Goal: Check status

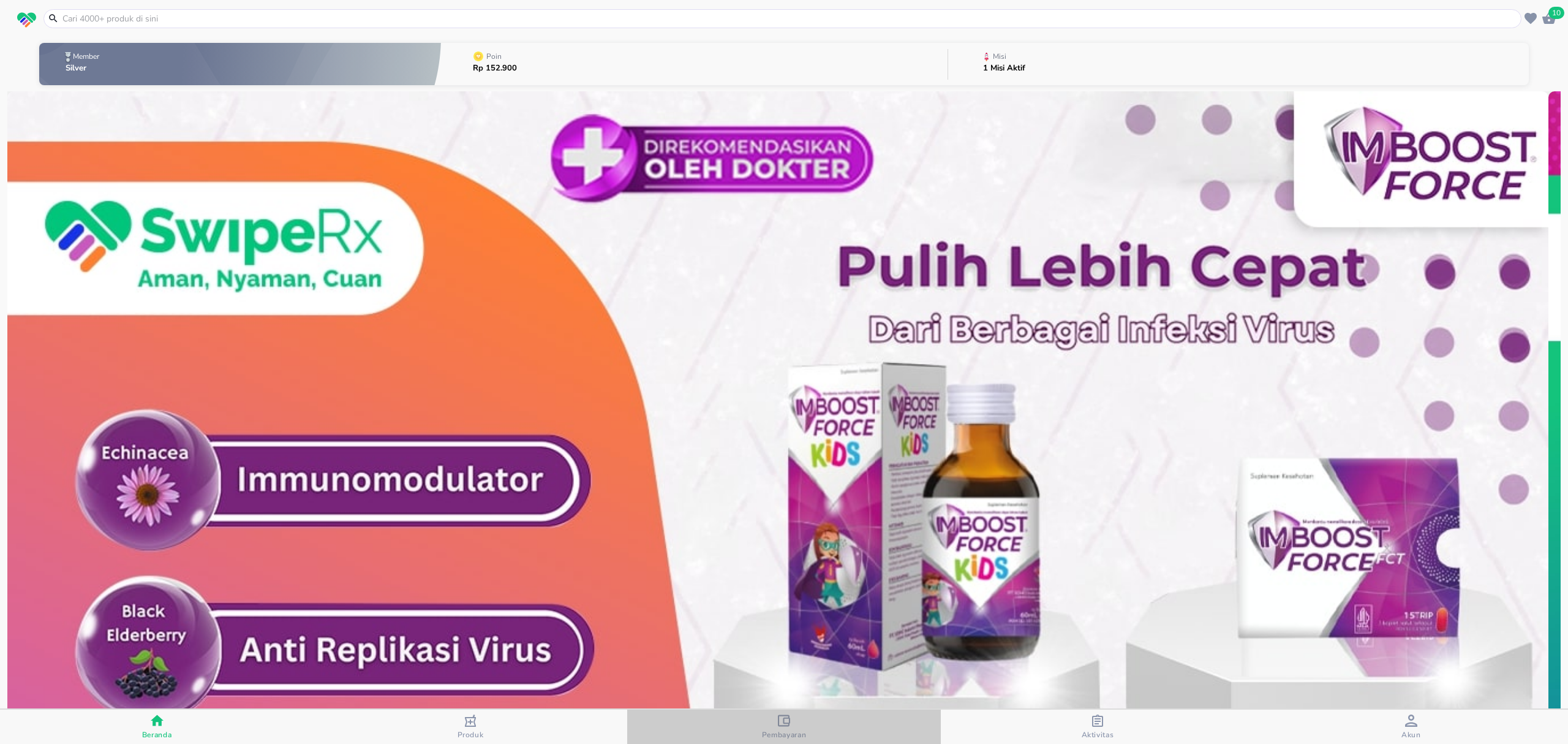
click at [782, 716] on icon "button" at bounding box center [784, 720] width 12 height 12
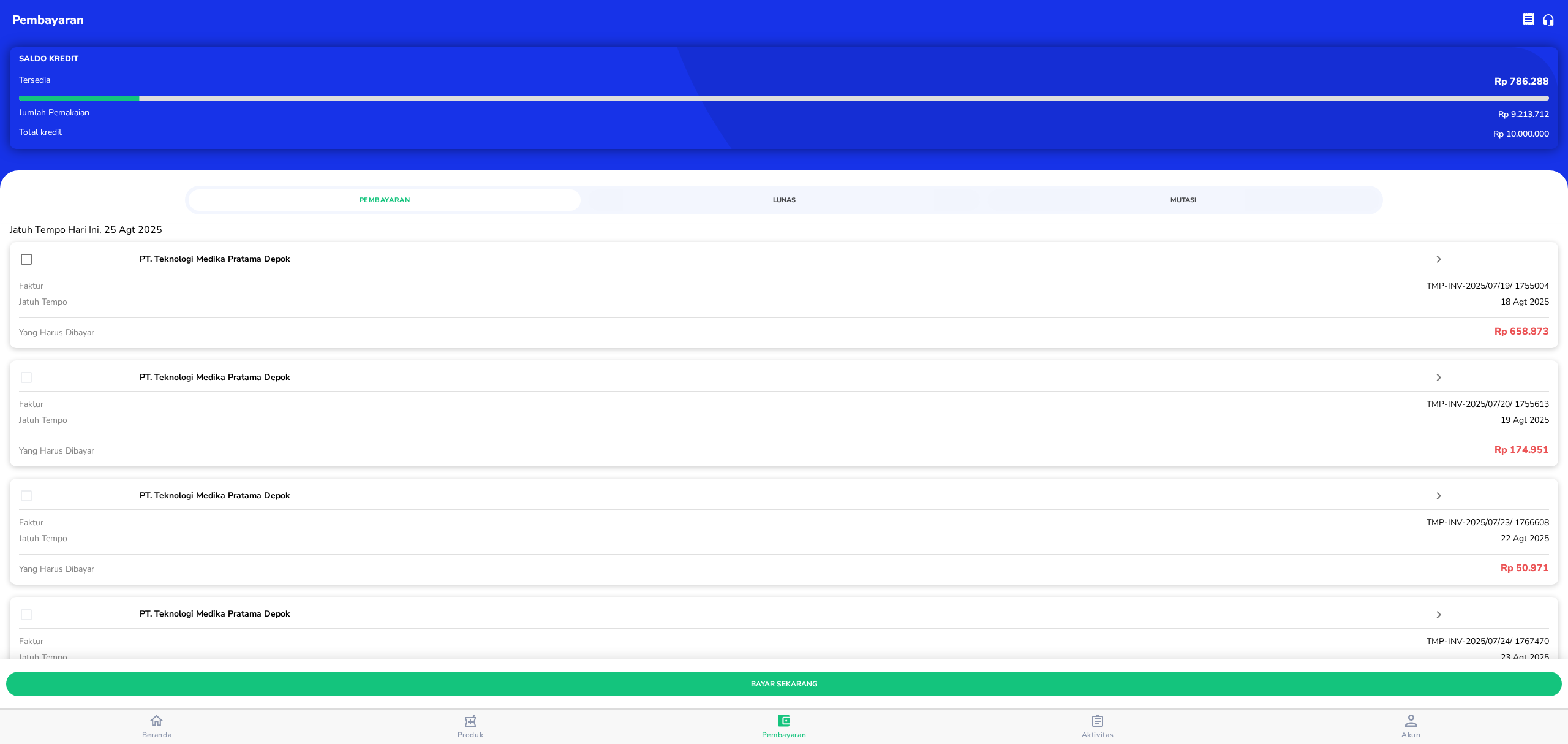
click at [753, 187] on div "Pembayaran Lunas Mutasi" at bounding box center [784, 198] width 1198 height 25
click at [765, 195] on span "Lunas" at bounding box center [784, 200] width 377 height 12
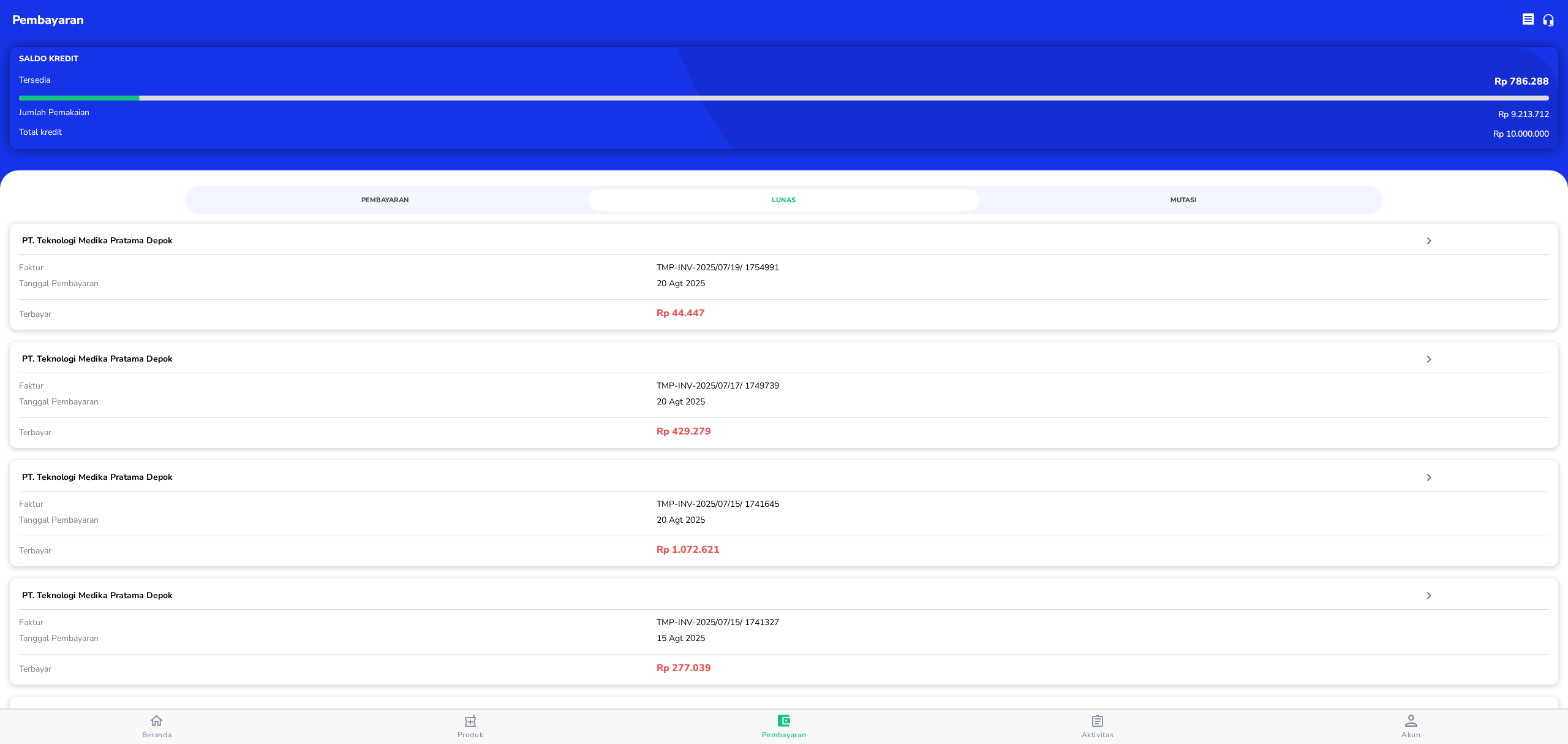
click at [1158, 197] on span "Mutasi" at bounding box center [1183, 200] width 377 height 12
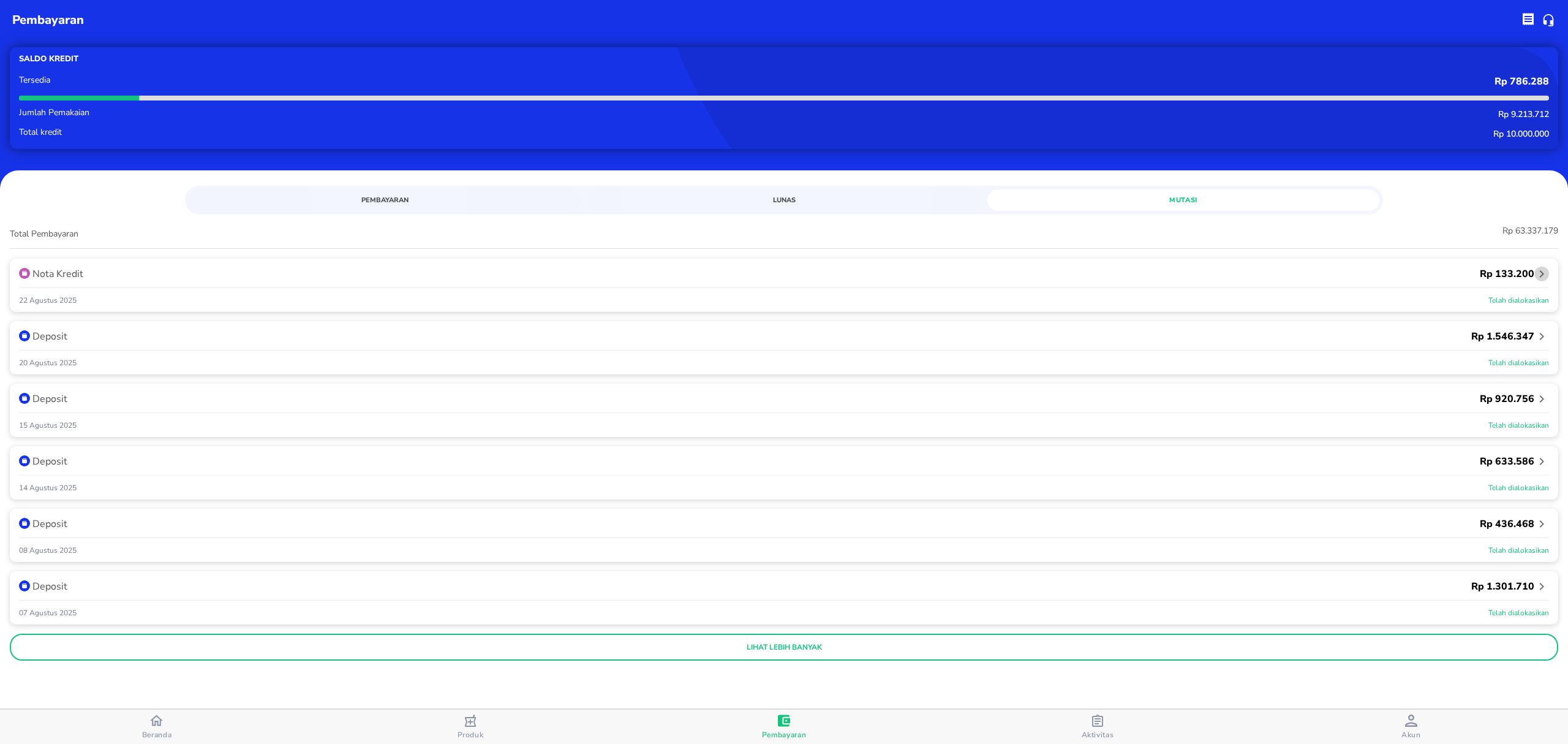
click at [1542, 268] on icon "button" at bounding box center [1542, 274] width 15 height 15
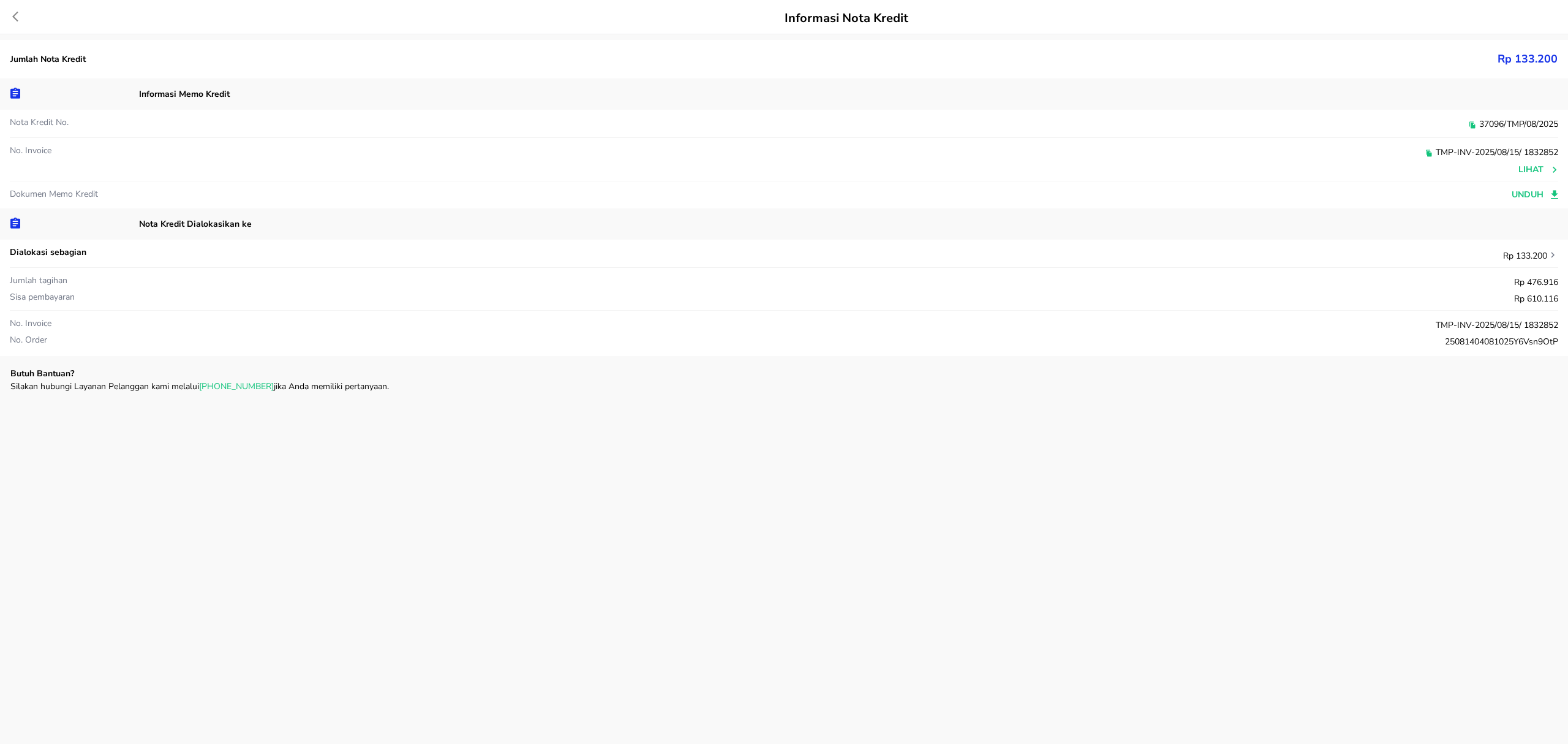
click at [15, 10] on div "Informasi Nota Kredit" at bounding box center [782, 18] width 1541 height 18
click at [17, 17] on icon at bounding box center [21, 16] width 18 height 12
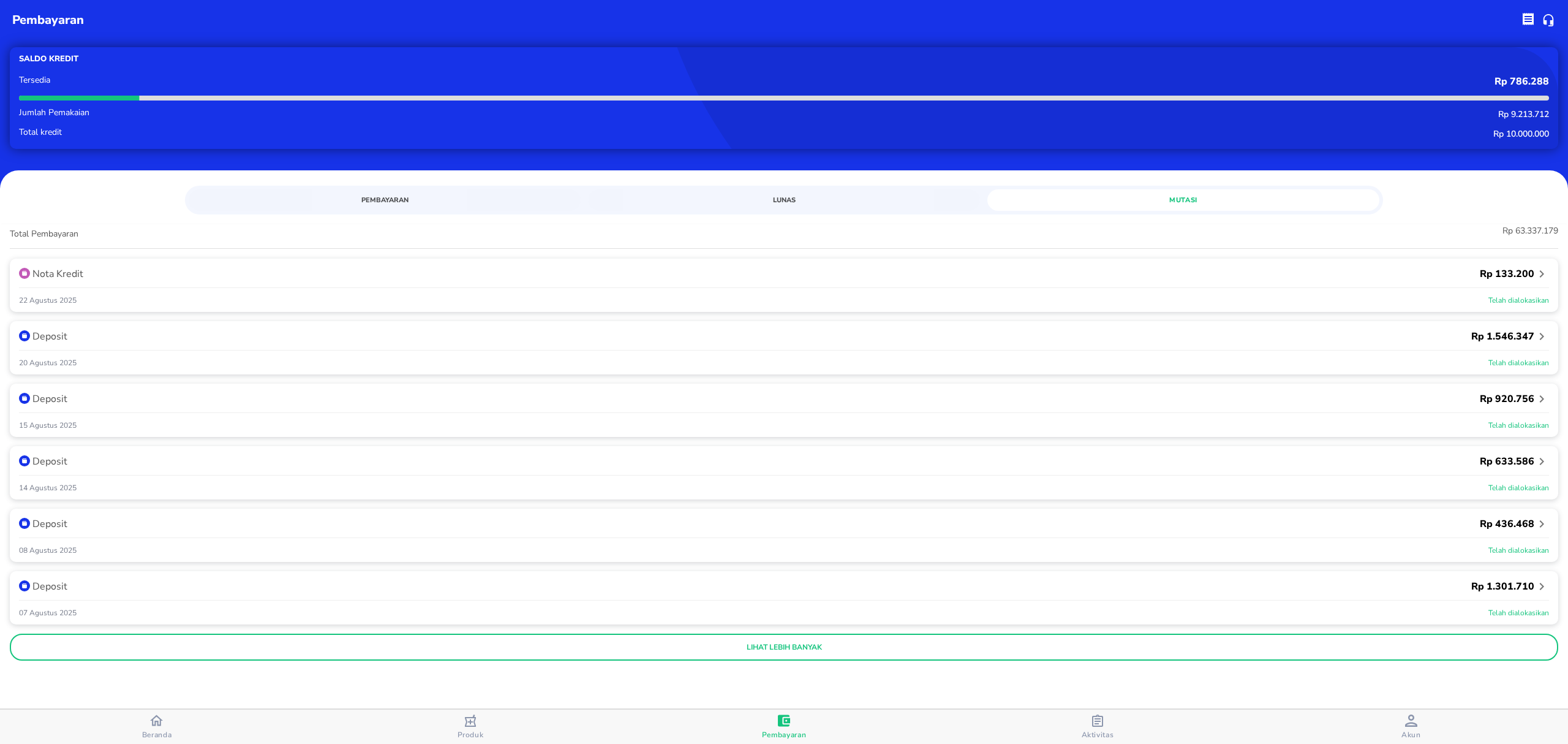
click at [795, 200] on span "Lunas" at bounding box center [784, 200] width 377 height 12
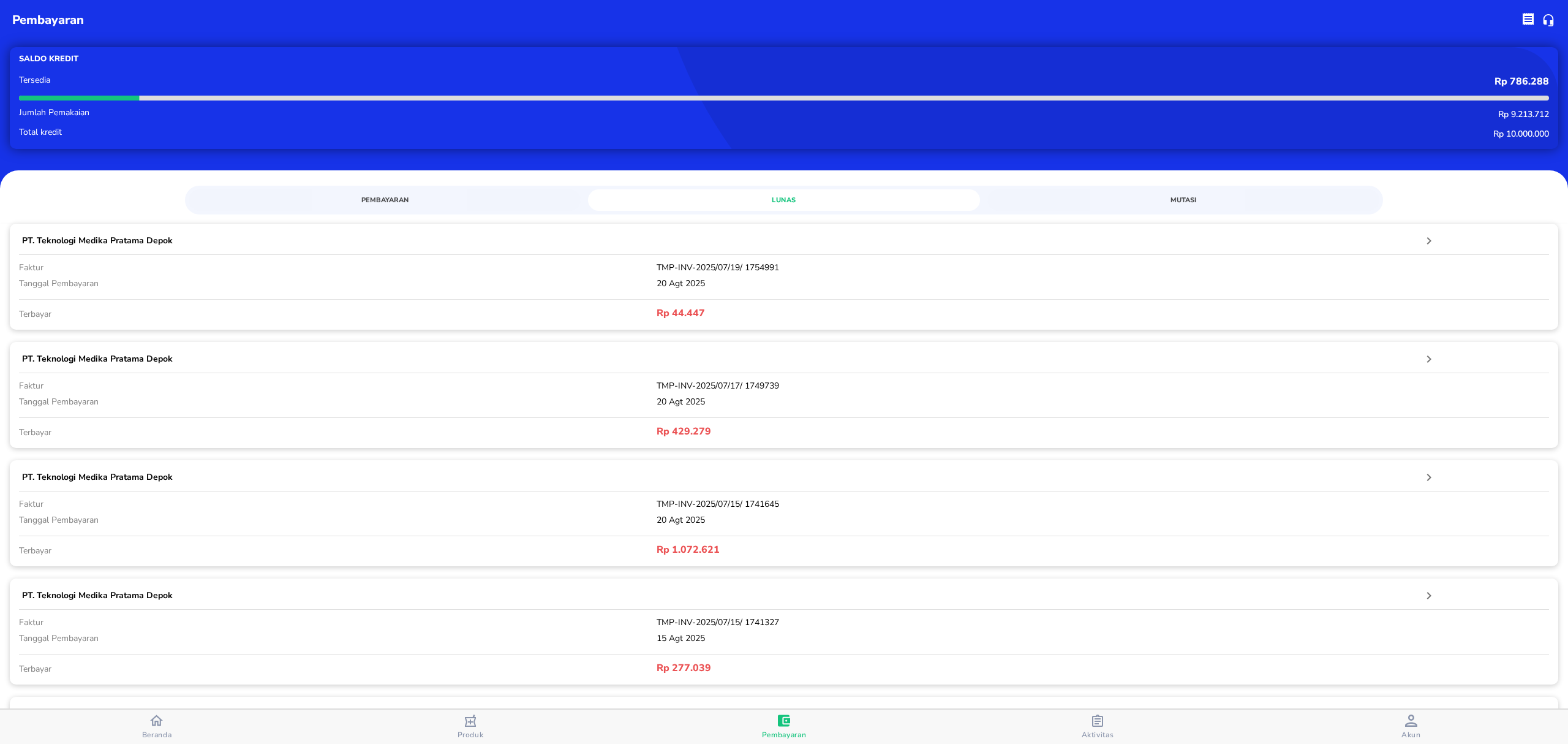
click at [1157, 201] on span "Mutasi" at bounding box center [1183, 200] width 377 height 12
